Goal: Information Seeking & Learning: Learn about a topic

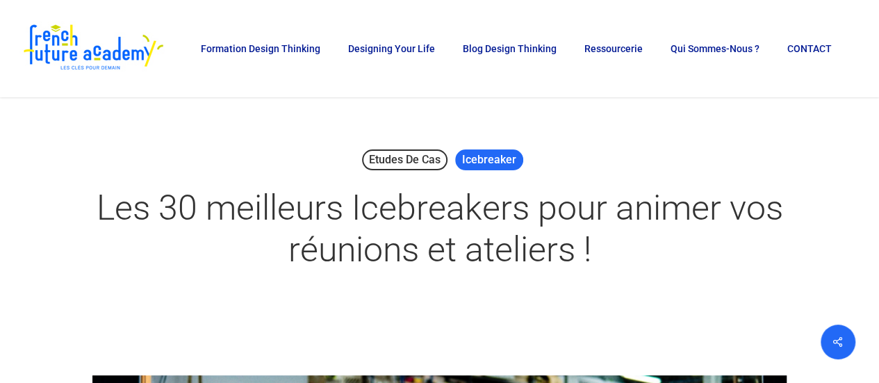
click at [492, 167] on link "Icebreaker" at bounding box center [489, 159] width 68 height 21
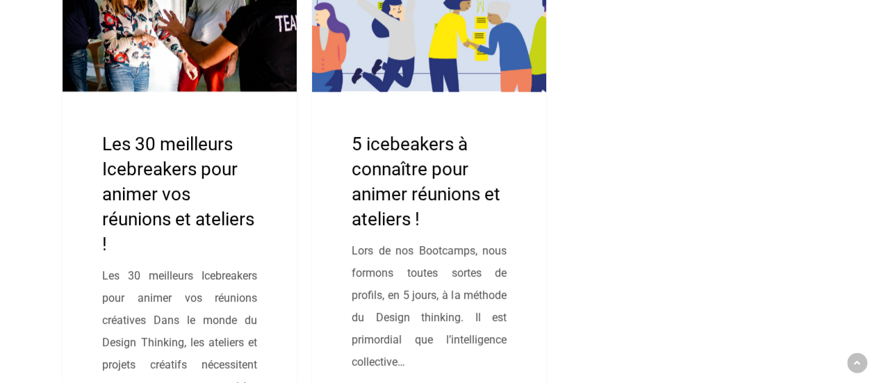
scroll to position [417, 0]
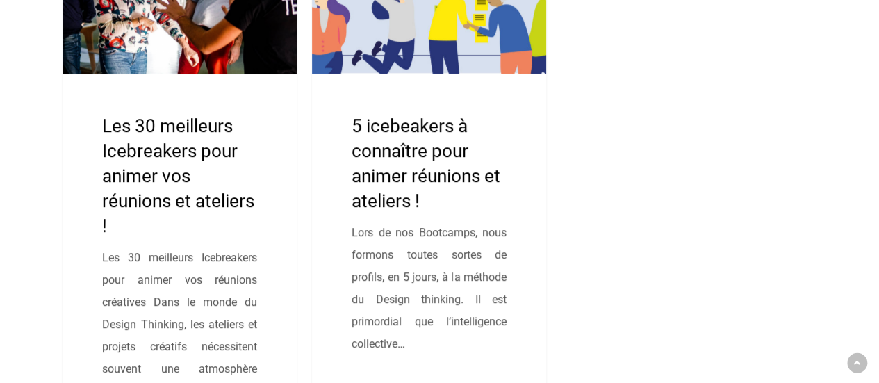
click at [182, 167] on link "Les 30 meilleurs Icebreakers pour animer vos réunions et ateliers !" at bounding box center [180, 179] width 234 height 526
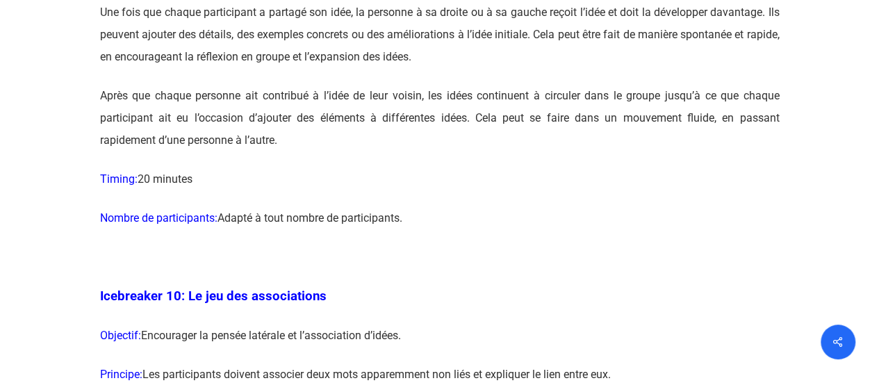
scroll to position [4931, 0]
